Goal: Information Seeking & Learning: Learn about a topic

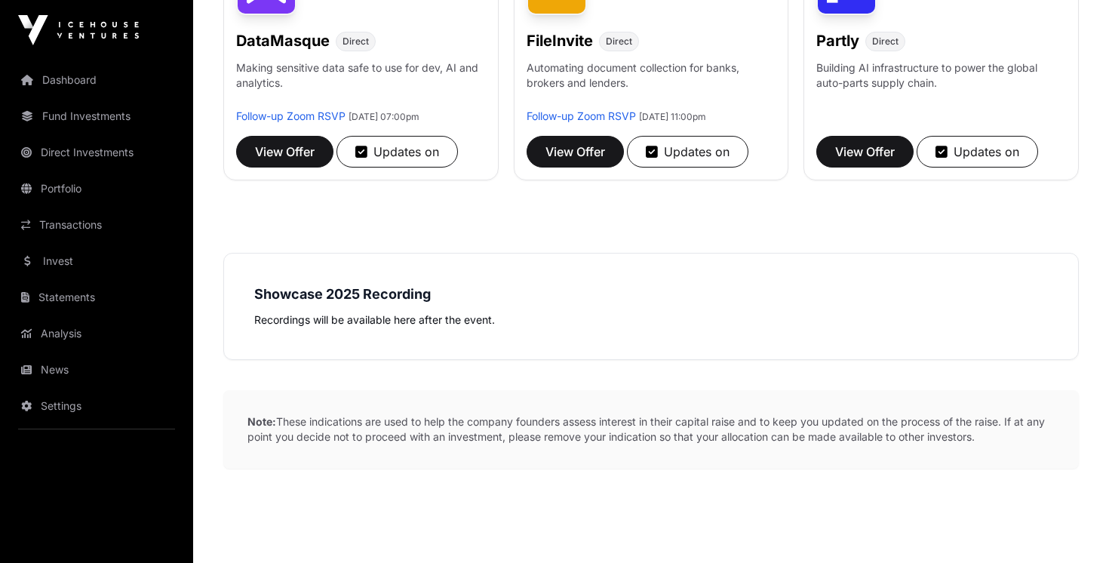
scroll to position [406, 0]
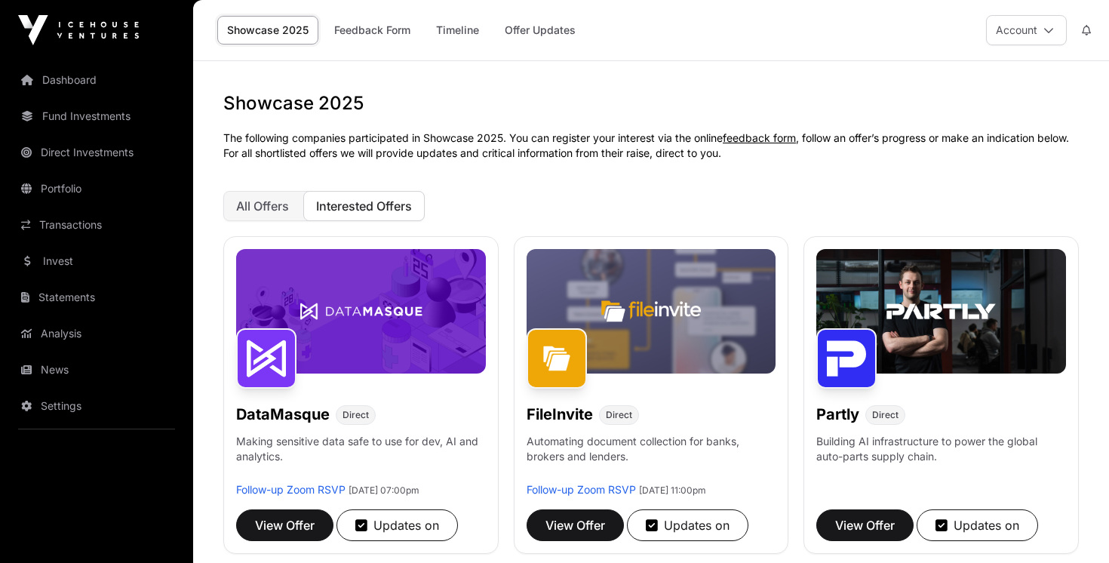
scroll to position [406, 0]
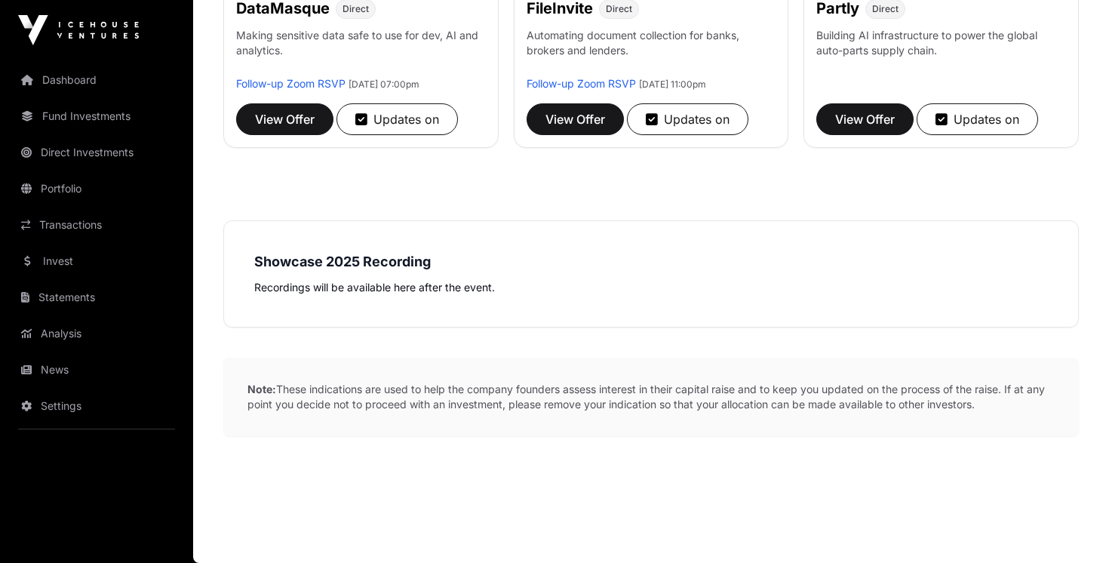
click at [411, 275] on div "Showcase 2025 Recording Recordings will be available here after the event." at bounding box center [651, 273] width 794 height 45
click at [365, 306] on div "Showcase 2025 Recording Recordings will be available here after the event." at bounding box center [651, 273] width 856 height 107
click at [479, 245] on div "Showcase 2025 Recording Recordings will be available here after the event." at bounding box center [651, 273] width 856 height 107
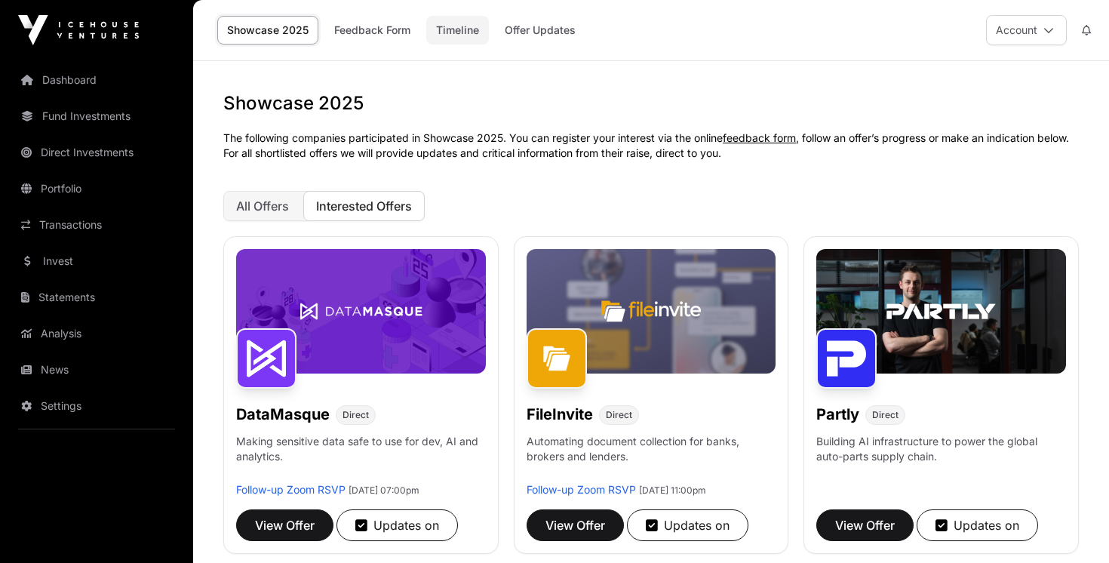
click at [456, 19] on link "Timeline" at bounding box center [457, 30] width 63 height 29
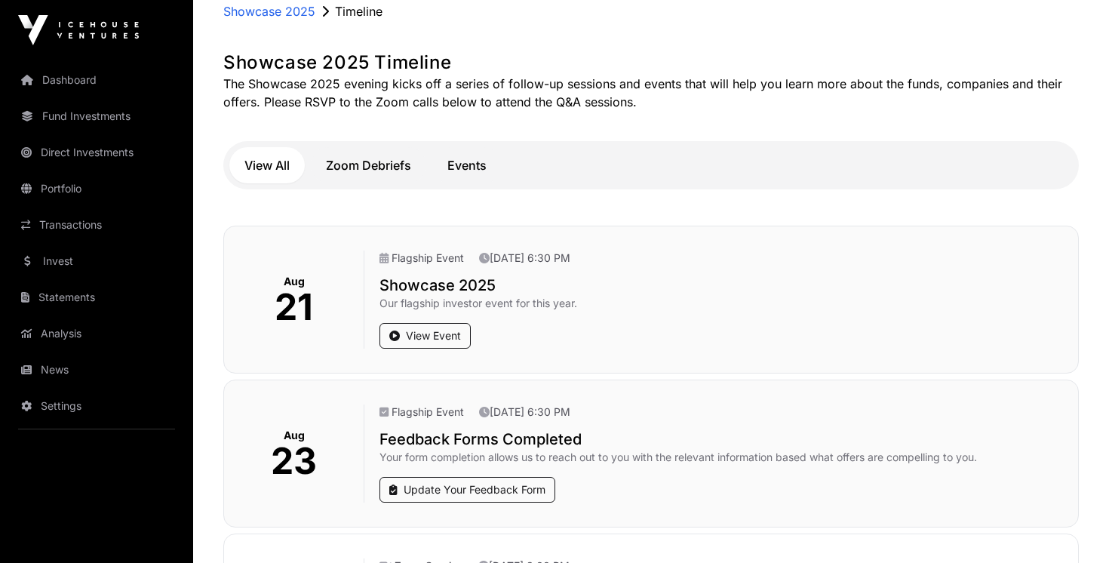
scroll to position [162, 0]
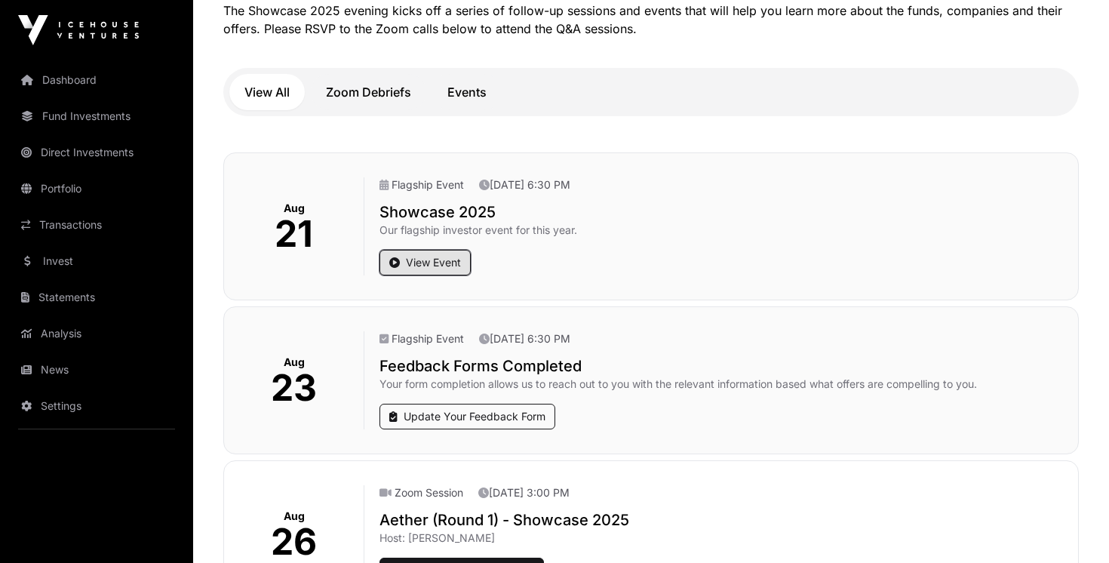
click at [405, 267] on link "View Event" at bounding box center [425, 263] width 91 height 26
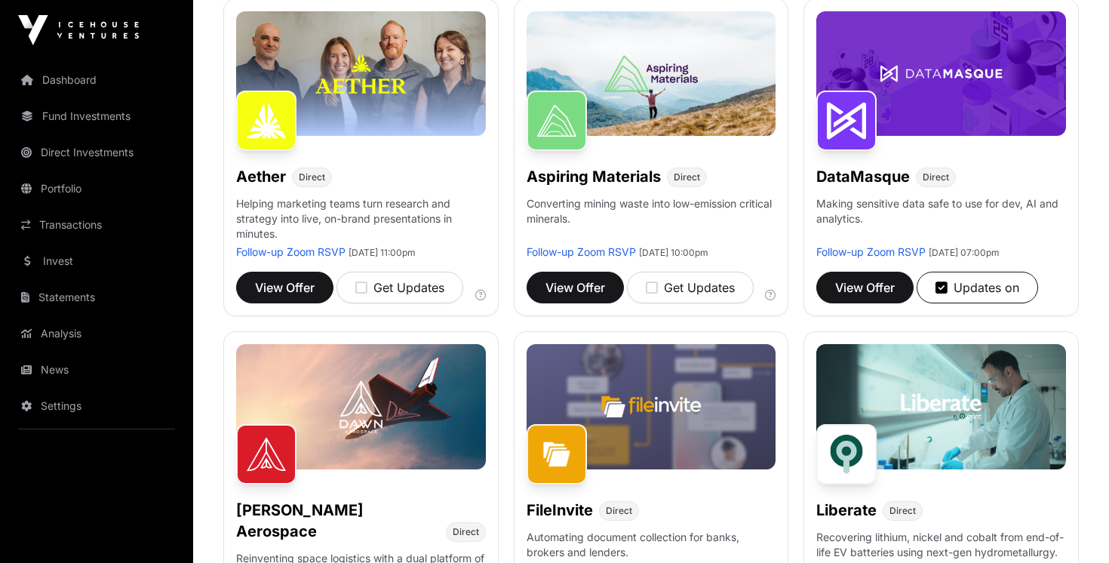
scroll to position [218, 0]
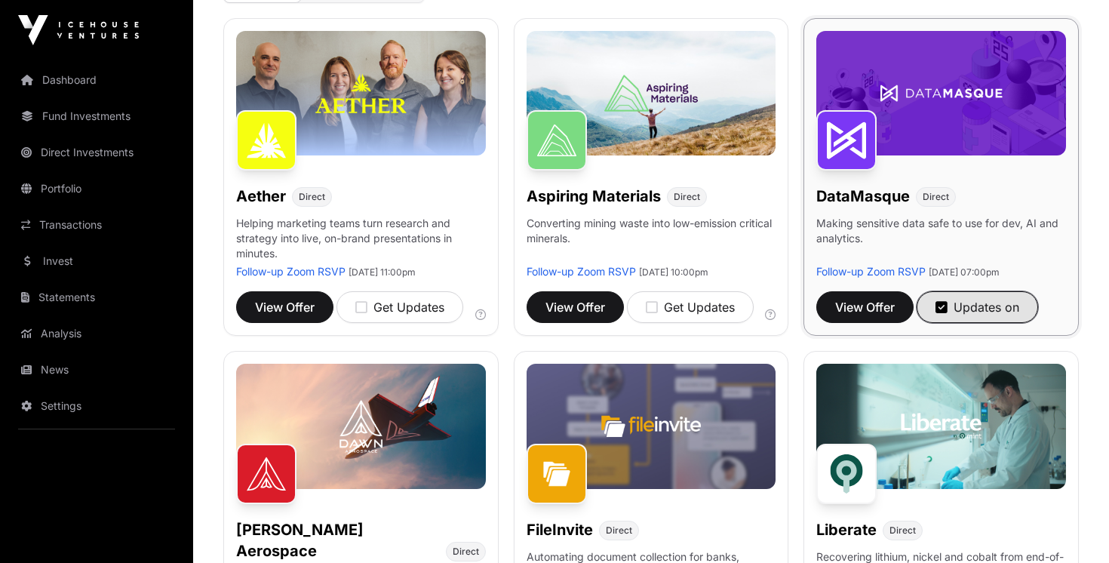
click at [961, 314] on div "Updates on" at bounding box center [978, 307] width 84 height 18
click at [961, 314] on div "Get Updates" at bounding box center [980, 307] width 89 height 18
click at [887, 306] on span "View Offer" at bounding box center [865, 307] width 60 height 18
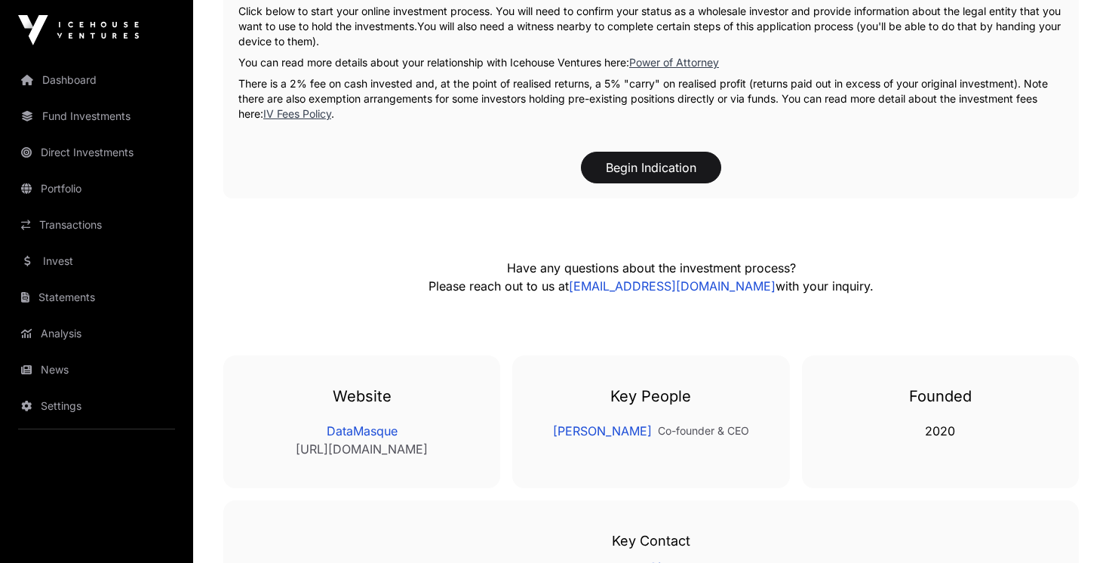
scroll to position [1902, 0]
